Goal: Task Accomplishment & Management: Manage account settings

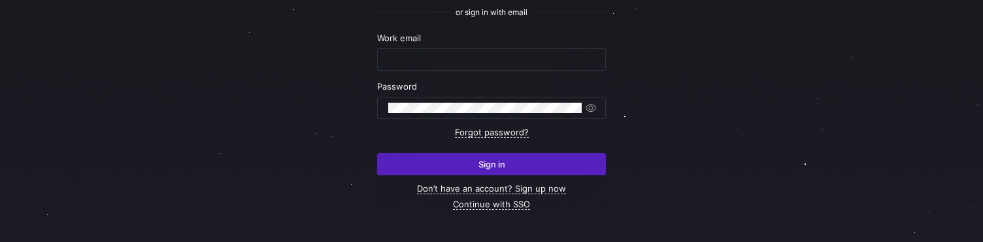
scroll to position [167, 0]
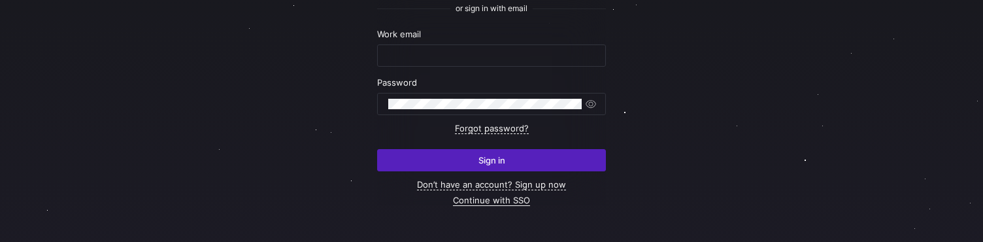
click at [472, 201] on link "Continue with SSO" at bounding box center [491, 200] width 77 height 11
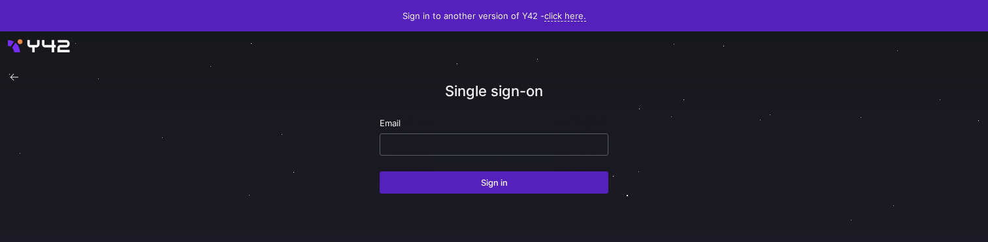
click at [425, 142] on input "email" at bounding box center [494, 144] width 206 height 10
paste input "[EMAIL_ADDRESS][DOMAIN_NAME]"
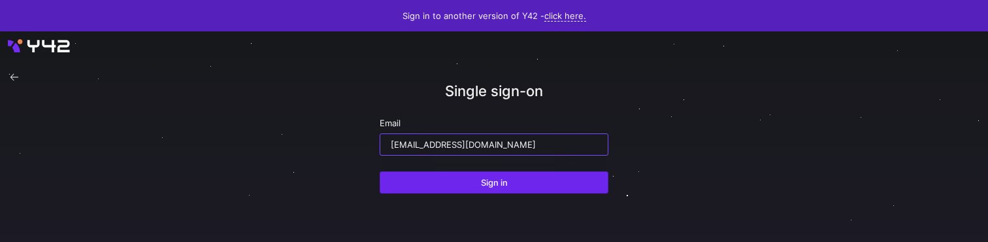
type input "[EMAIL_ADDRESS][DOMAIN_NAME]"
click at [502, 182] on span "Sign in" at bounding box center [494, 182] width 27 height 10
